Goal: Book appointment/travel/reservation

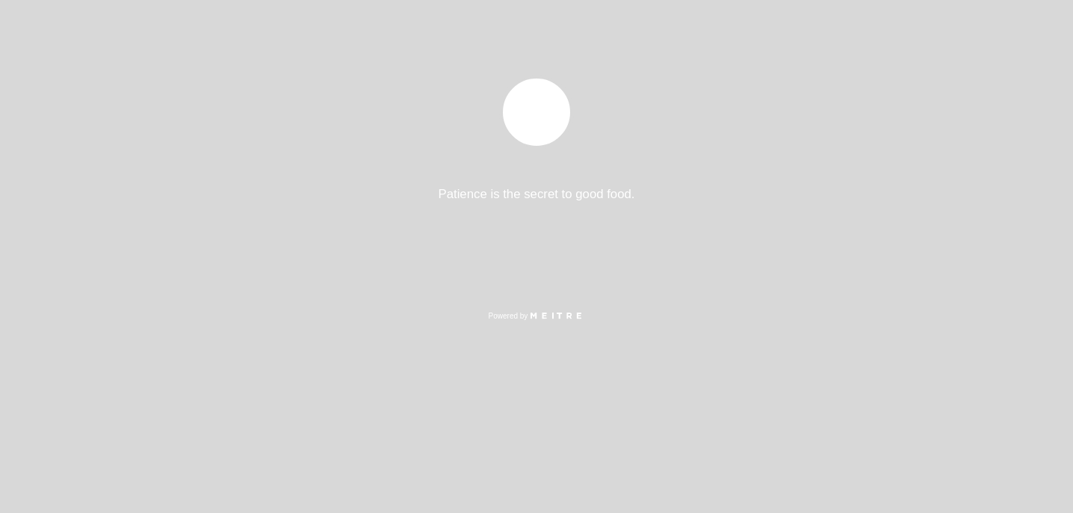
select select "es"
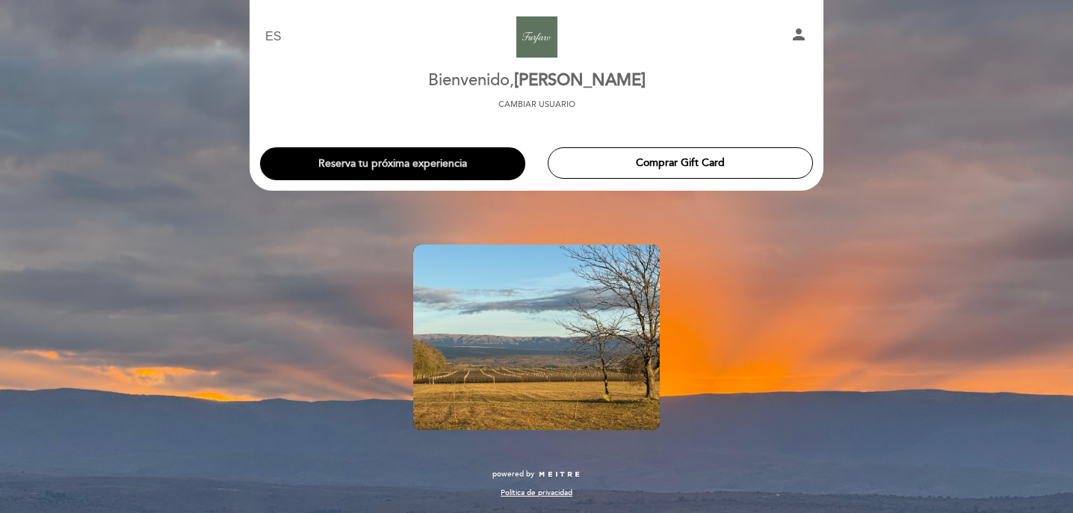
click at [434, 155] on button "Reserva tu próxima experiencia" at bounding box center [392, 163] width 265 height 33
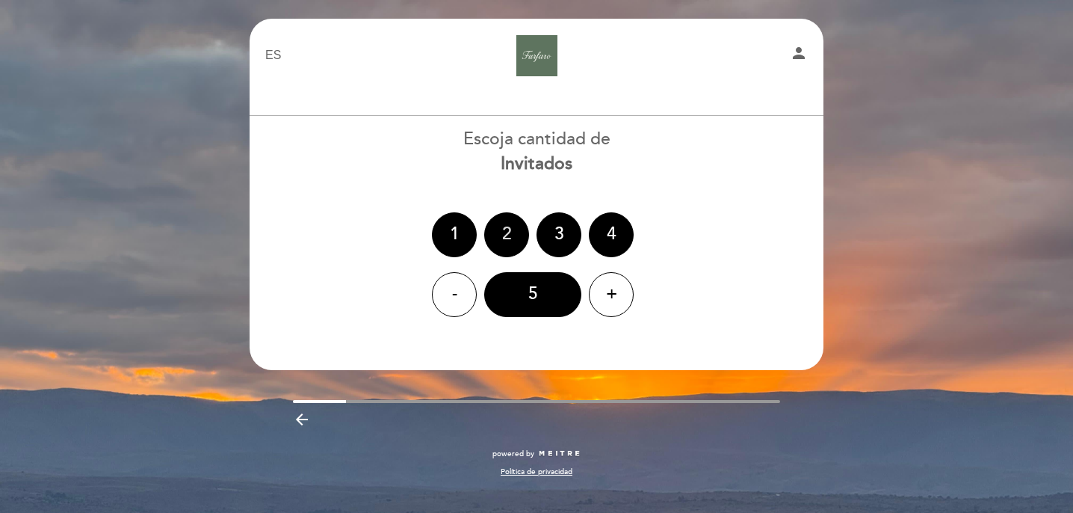
click at [514, 232] on div "2" at bounding box center [506, 234] width 45 height 45
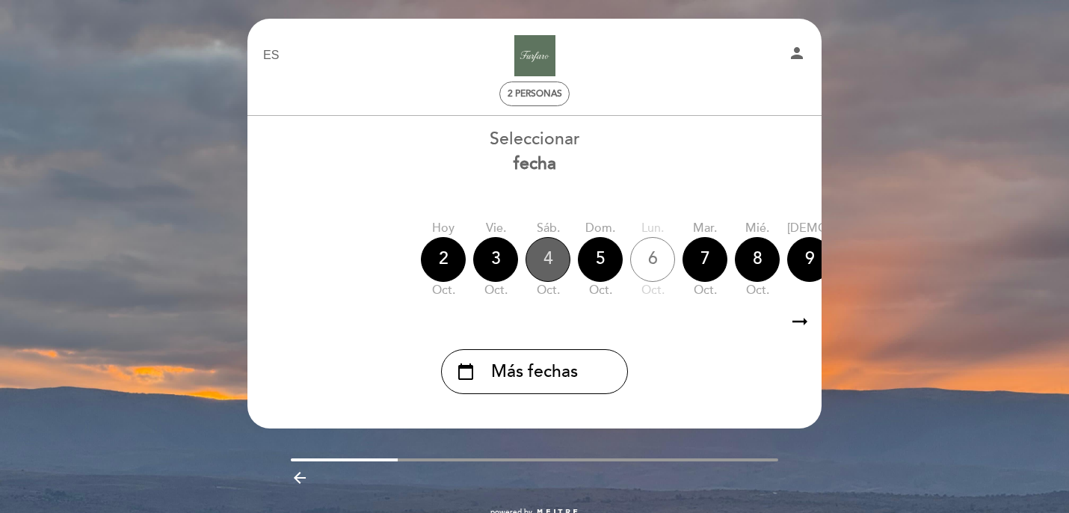
click at [544, 266] on div "4" at bounding box center [548, 259] width 45 height 45
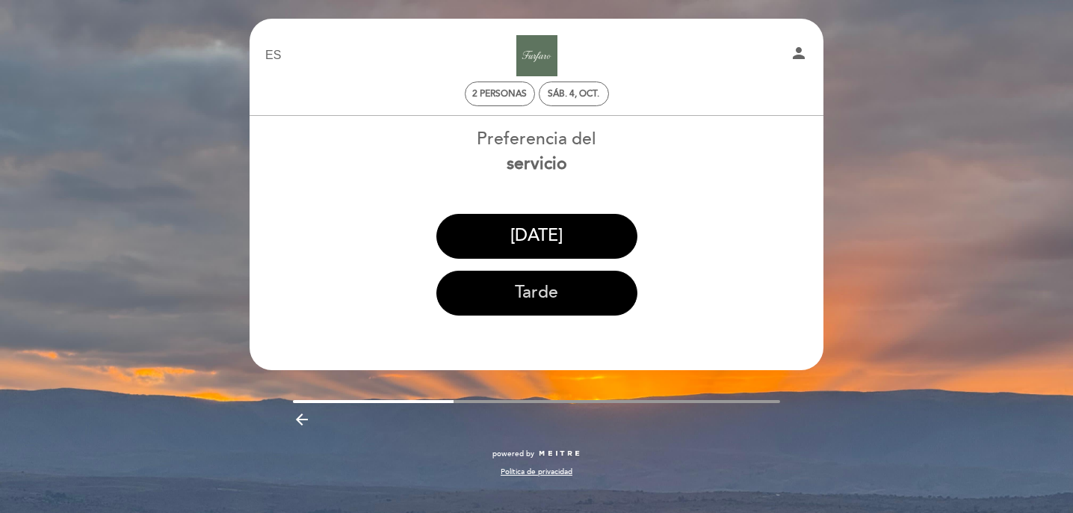
click at [572, 295] on button "Tarde" at bounding box center [537, 293] width 201 height 45
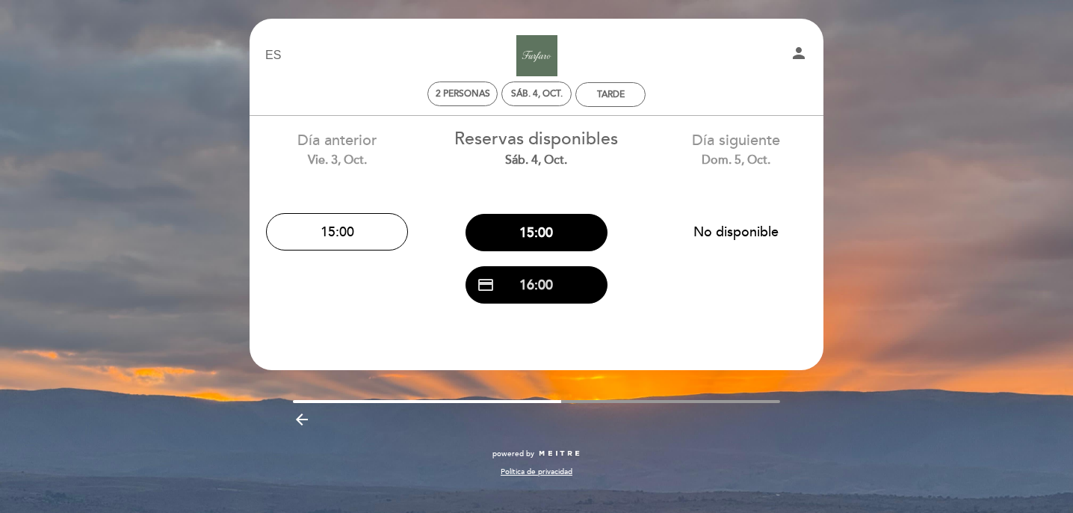
click at [564, 283] on button "credit_card 16:00" at bounding box center [537, 284] width 142 height 37
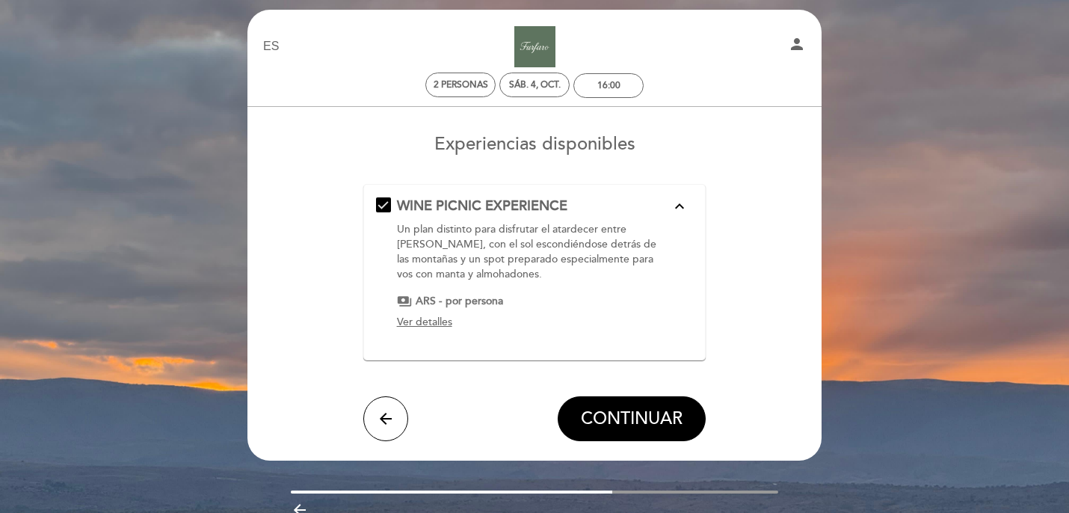
scroll to position [8, 0]
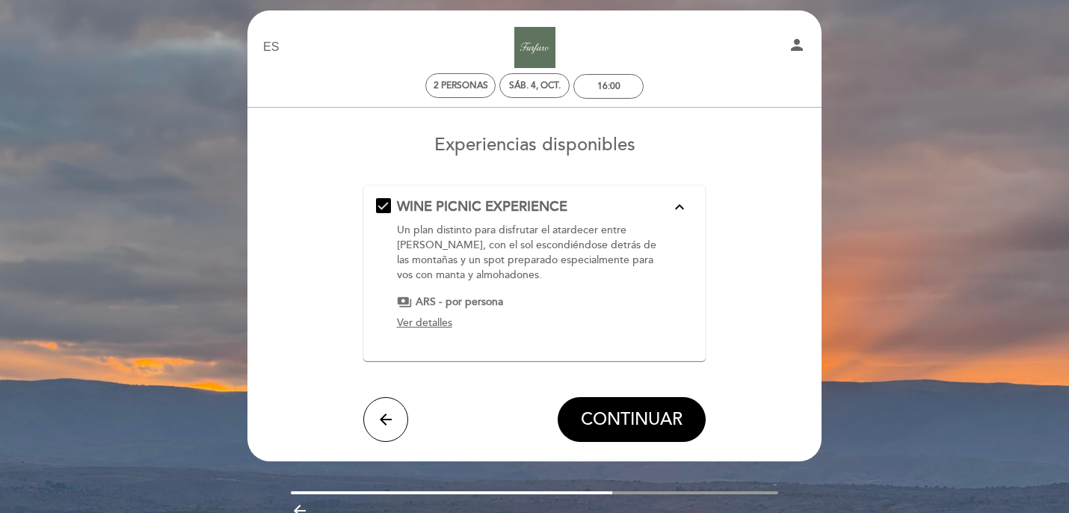
click at [443, 322] on span "Ver detalles" at bounding box center [424, 322] width 55 height 13
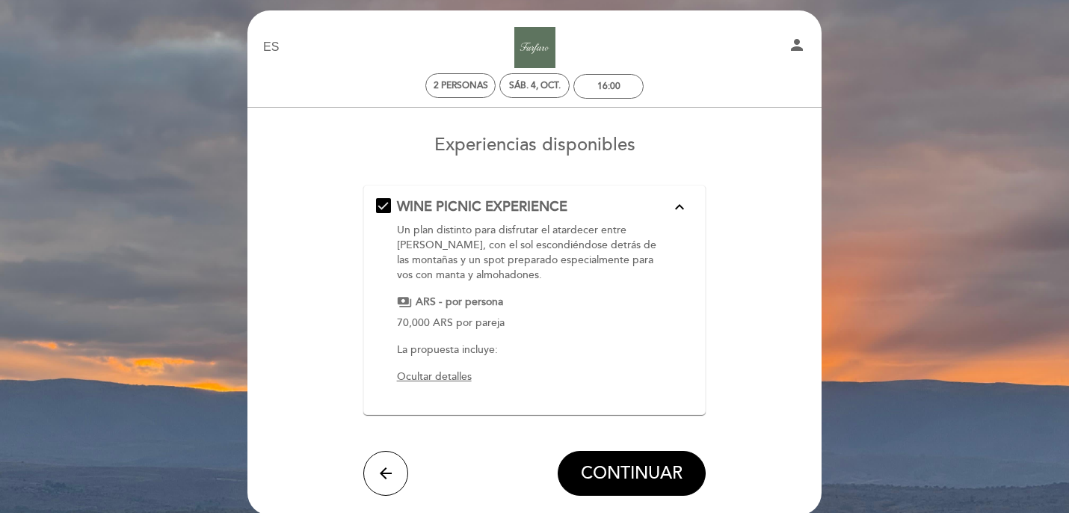
click at [438, 376] on span "Ocultar detalles" at bounding box center [434, 376] width 75 height 13
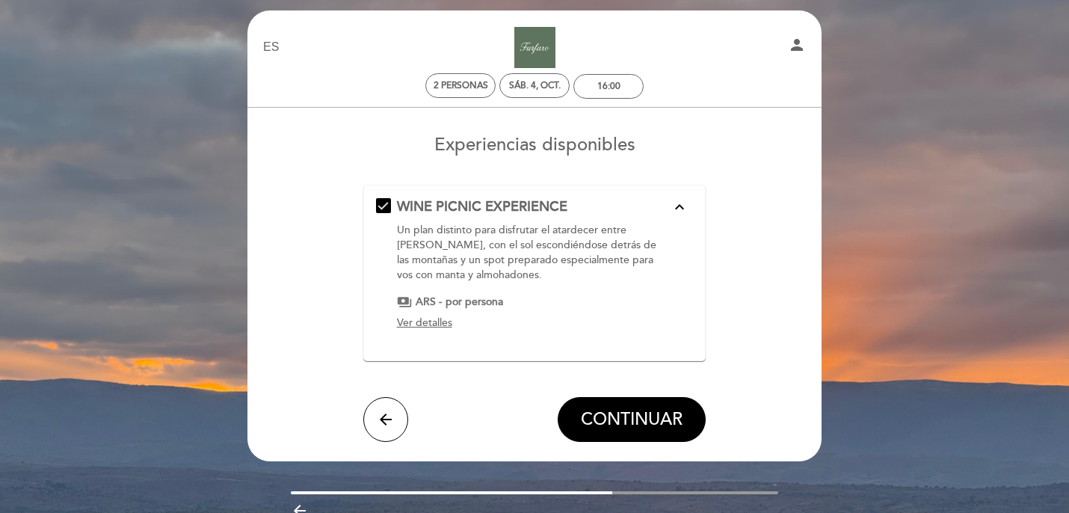
click at [436, 322] on span "Ver detalles" at bounding box center [424, 322] width 55 height 13
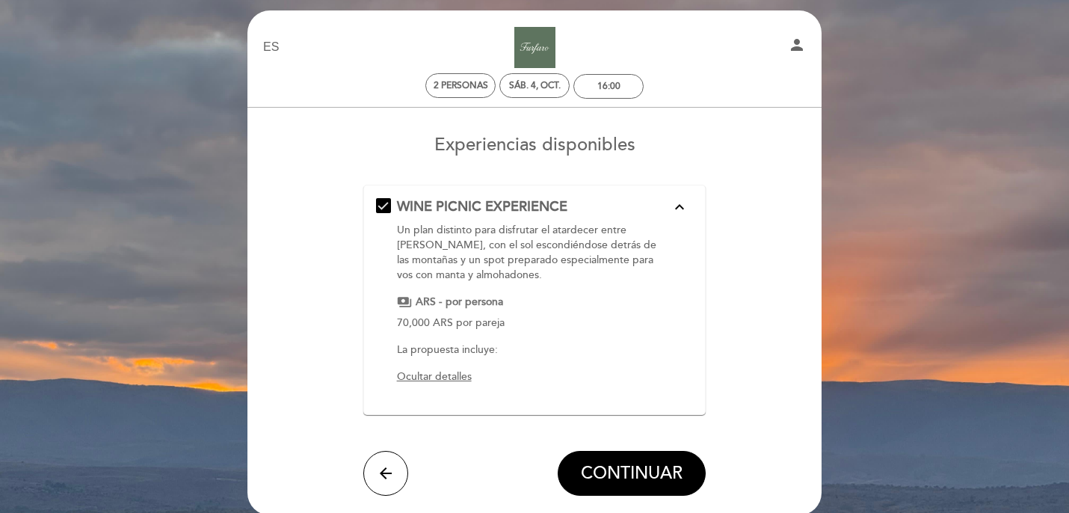
click at [501, 350] on p "La propuesta incluye:" at bounding box center [534, 349] width 274 height 15
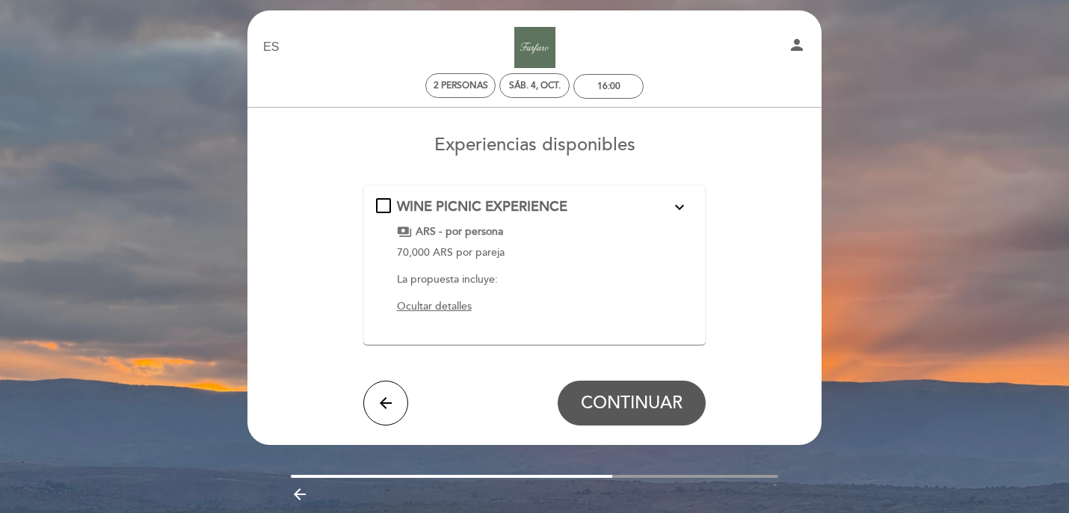
click at [452, 312] on span "Ocultar detalles" at bounding box center [434, 306] width 75 height 13
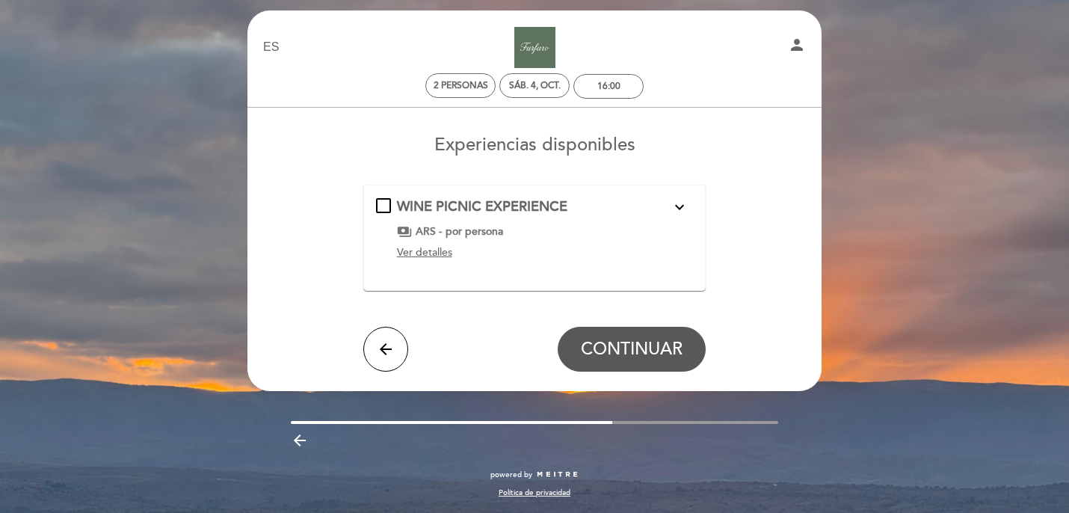
click at [448, 253] on span "Ver detalles" at bounding box center [424, 252] width 55 height 13
